Goal: Task Accomplishment & Management: Use online tool/utility

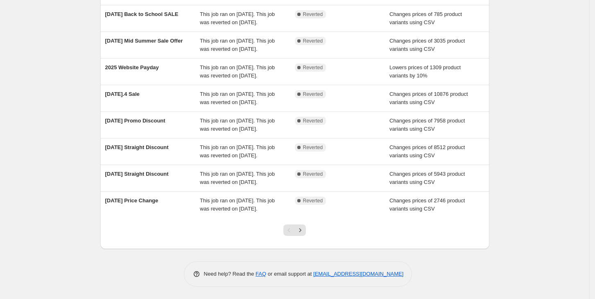
scroll to position [212, 0]
click at [304, 229] on icon "Next" at bounding box center [300, 230] width 8 height 8
click at [289, 231] on icon "Previous" at bounding box center [289, 230] width 8 height 8
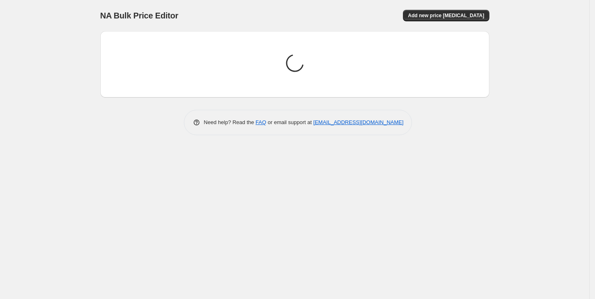
scroll to position [0, 0]
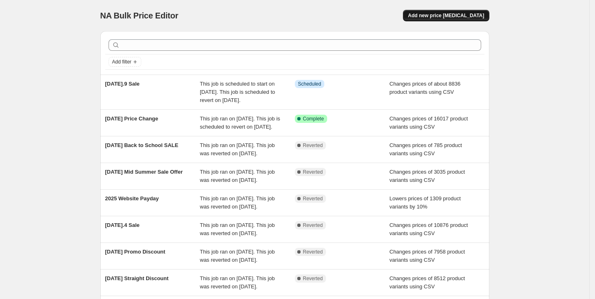
click at [463, 15] on span "Add new price [MEDICAL_DATA]" at bounding box center [446, 15] width 76 height 7
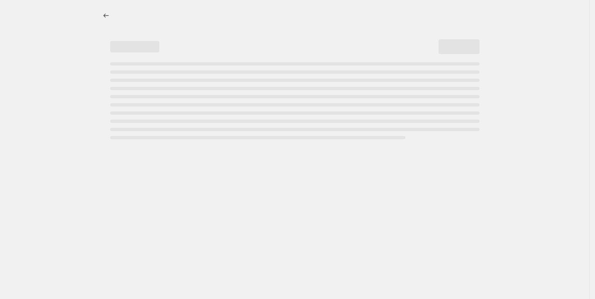
select select "percentage"
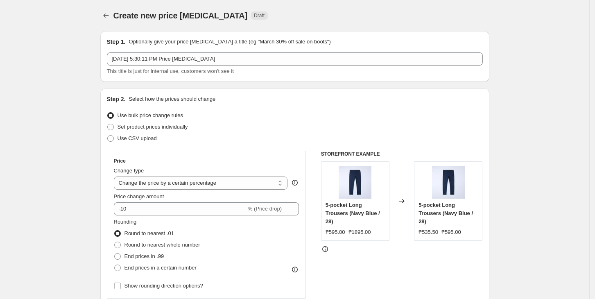
scroll to position [12, 0]
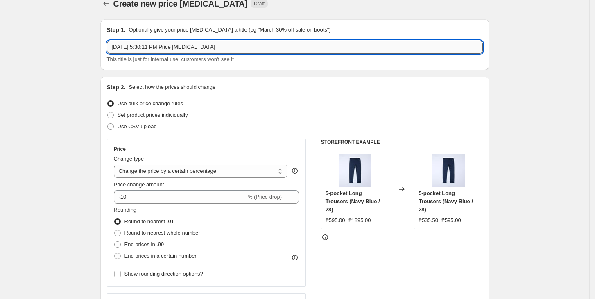
click at [157, 46] on input "[DATE] 5:30:11 PM Price [MEDICAL_DATA]" at bounding box center [295, 47] width 376 height 13
click at [180, 48] on input "[DATE] 5:30:11 PM Price [MEDICAL_DATA]" at bounding box center [295, 47] width 376 height 13
click at [151, 48] on input "[DATE] 5:30:11 PM Price [MEDICAL_DATA]" at bounding box center [295, 47] width 376 height 13
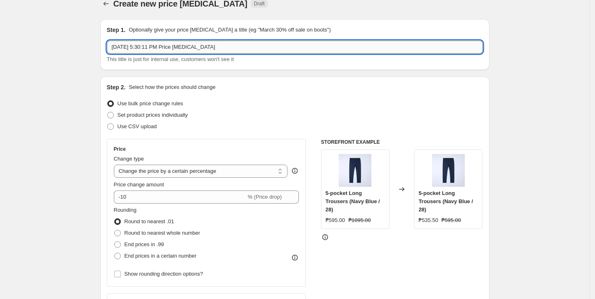
drag, startPoint x: 239, startPoint y: 47, endPoint x: 109, endPoint y: 43, distance: 130.7
click at [109, 43] on input "[DATE] 5:30:11 PM Price [MEDICAL_DATA]" at bounding box center [295, 47] width 376 height 13
click at [187, 43] on input "text" at bounding box center [295, 47] width 376 height 13
type input "Gift with Purchase Sept"
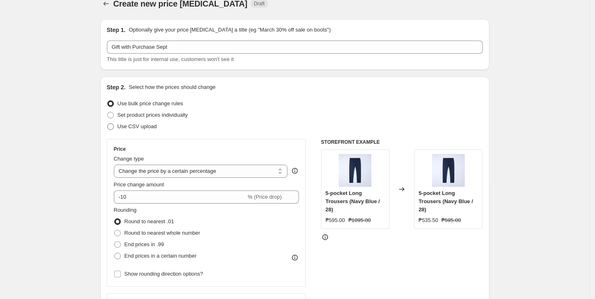
click at [137, 126] on span "Use CSV upload" at bounding box center [136, 126] width 39 height 6
click at [108, 124] on input "Use CSV upload" at bounding box center [107, 123] width 0 height 0
radio input "true"
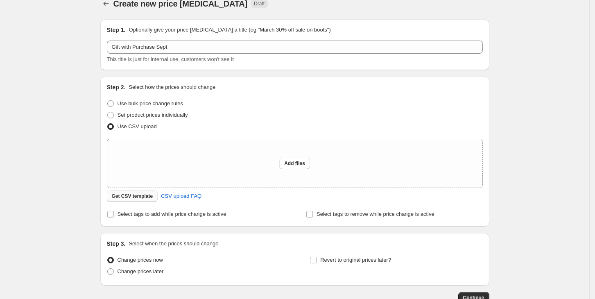
click at [130, 195] on span "Get CSV template" at bounding box center [132, 196] width 41 height 7
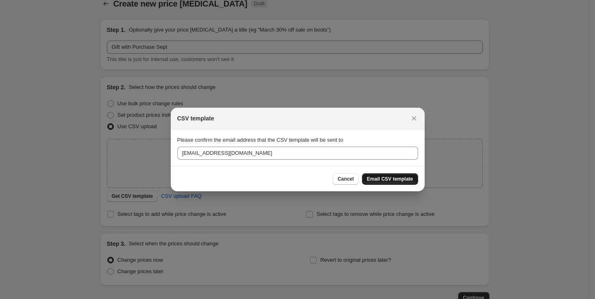
click at [386, 179] on span "Email CSV template" at bounding box center [390, 179] width 46 height 7
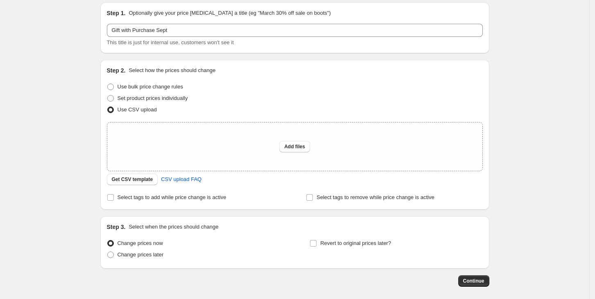
scroll to position [18, 0]
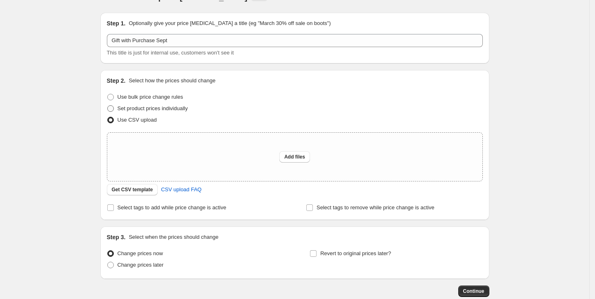
click at [185, 108] on span "Set product prices individually" at bounding box center [152, 108] width 70 height 6
click at [108, 106] on input "Set product prices individually" at bounding box center [107, 105] width 0 height 0
radio input "true"
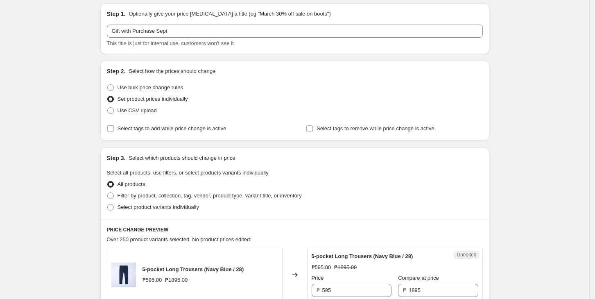
scroll to position [60, 0]
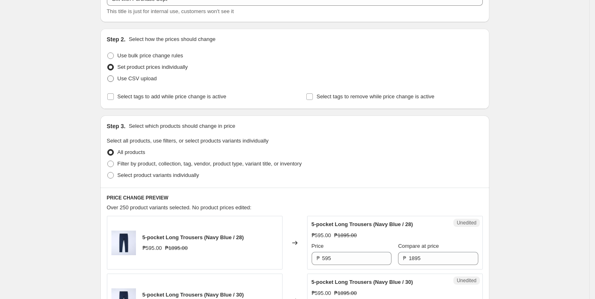
click at [141, 80] on span "Use CSV upload" at bounding box center [136, 78] width 39 height 6
click at [108, 76] on input "Use CSV upload" at bounding box center [107, 75] width 0 height 0
radio input "true"
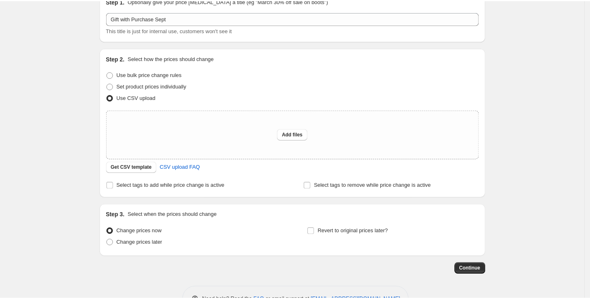
scroll to position [0, 0]
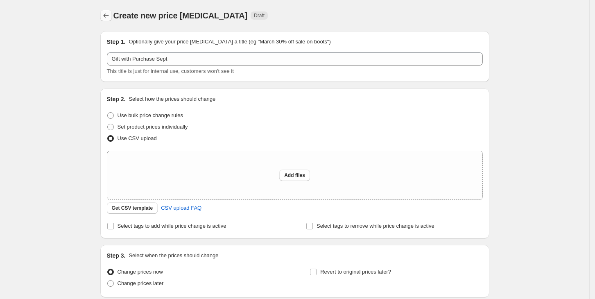
click at [106, 11] on button "Price change jobs" at bounding box center [105, 15] width 11 height 11
